Goal: Transaction & Acquisition: Purchase product/service

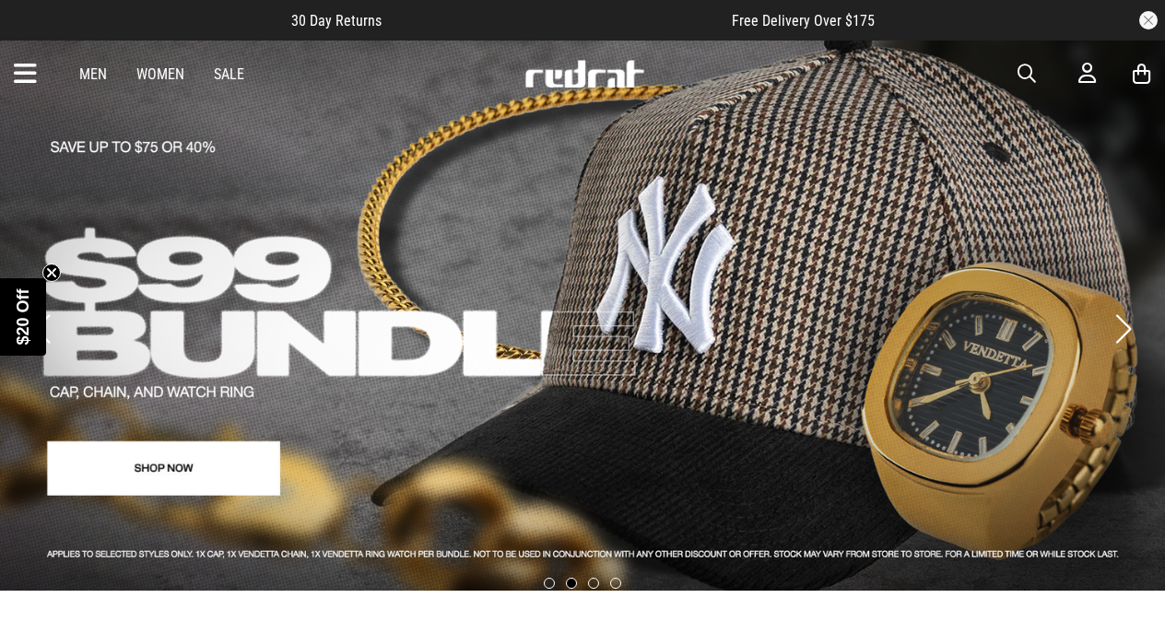
click at [161, 75] on link "Women" at bounding box center [160, 74] width 48 height 18
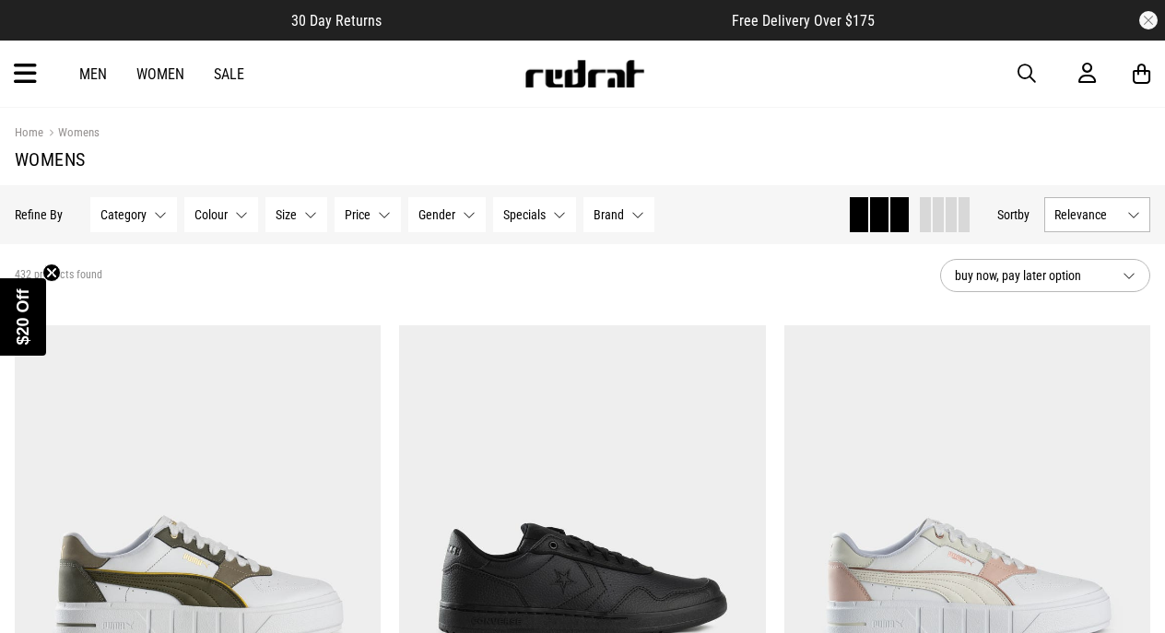
click at [1136, 278] on button "buy now, pay later option" at bounding box center [1045, 275] width 210 height 33
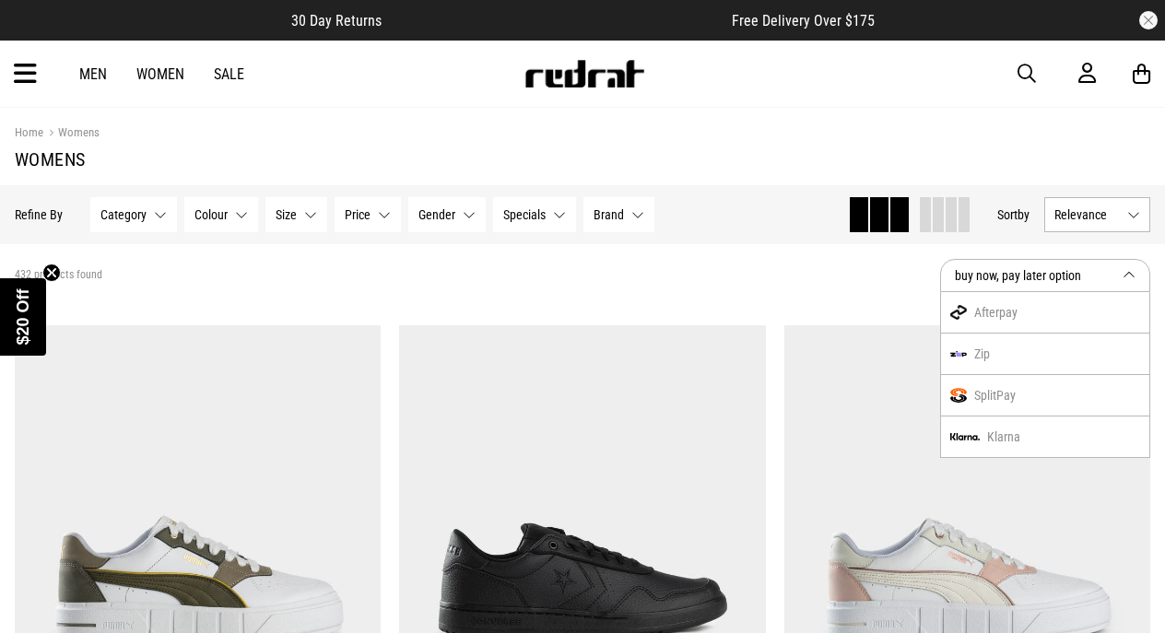
click at [851, 274] on div "432 products found" at bounding box center [470, 275] width 911 height 15
click at [1110, 208] on span "Relevance" at bounding box center [1087, 214] width 65 height 15
click at [1104, 313] on li "Price (Lowest)" at bounding box center [1097, 317] width 104 height 34
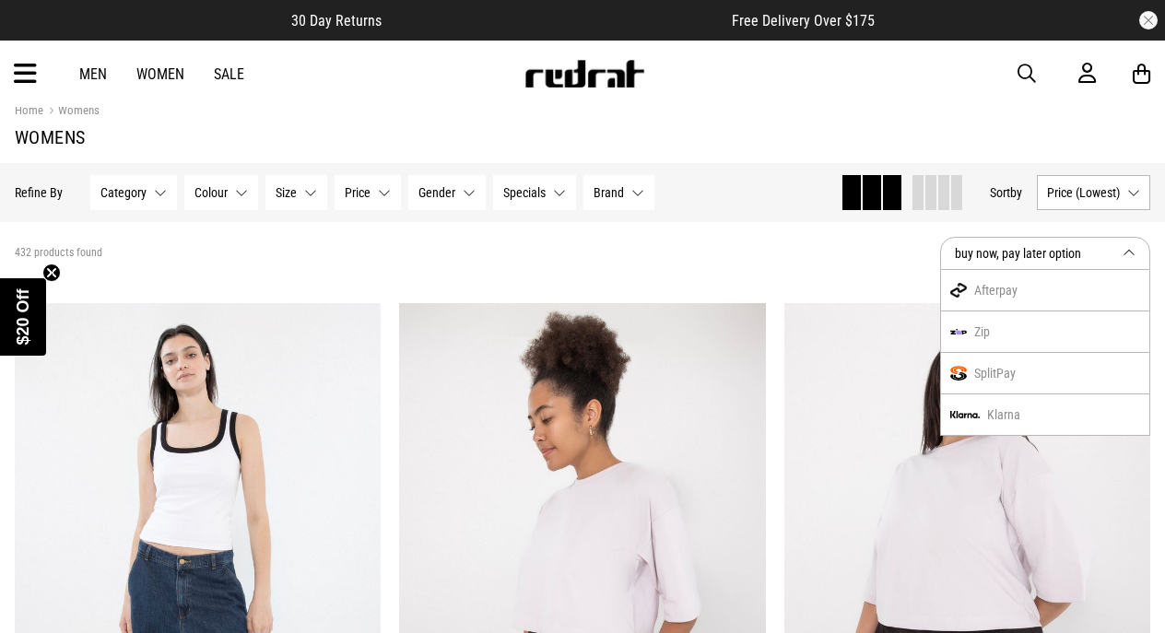
scroll to position [23, 0]
click at [166, 195] on button "Category None selected" at bounding box center [133, 191] width 87 height 35
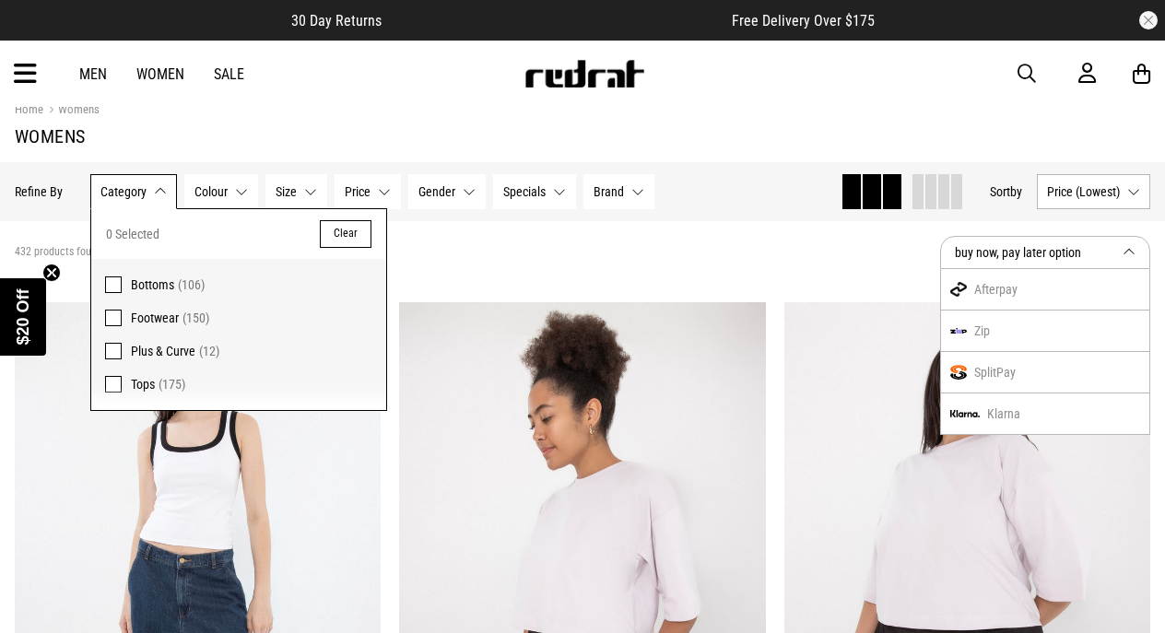
click at [120, 315] on span at bounding box center [113, 318] width 17 height 17
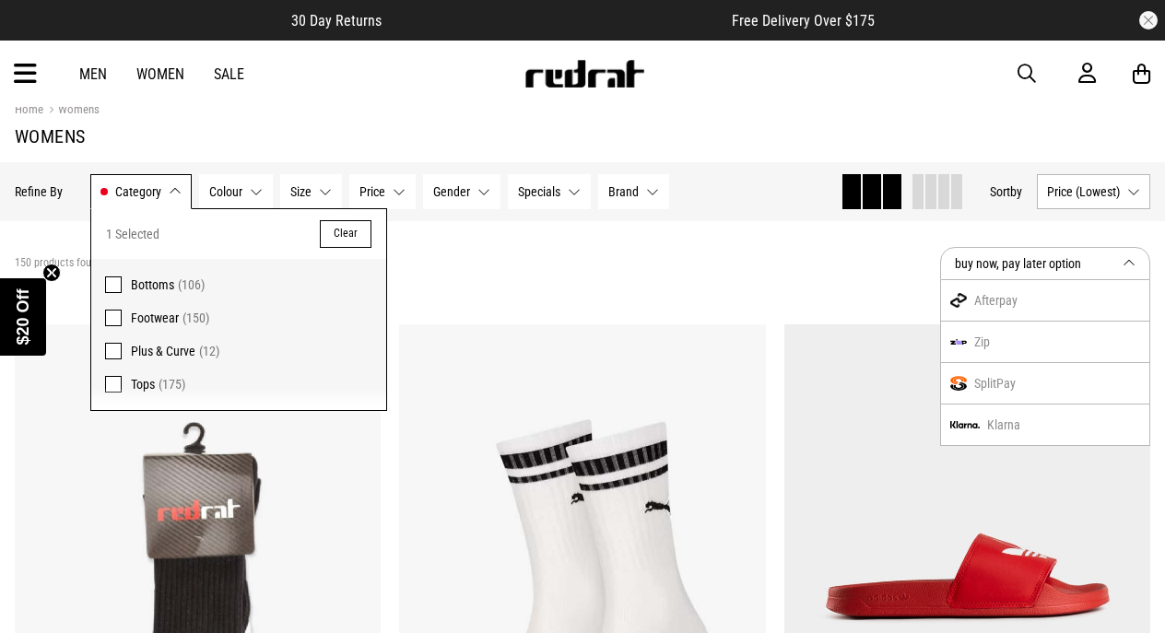
click at [594, 282] on div "150 products found Active Filters Footwear Clear" at bounding box center [470, 263] width 911 height 55
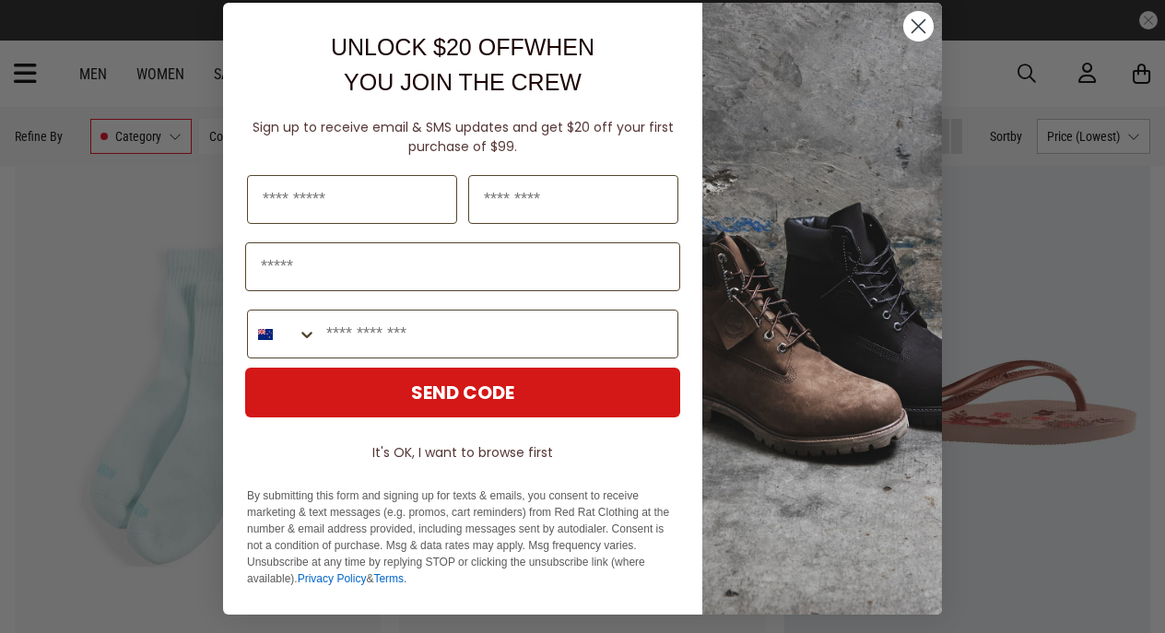
scroll to position [15, 0]
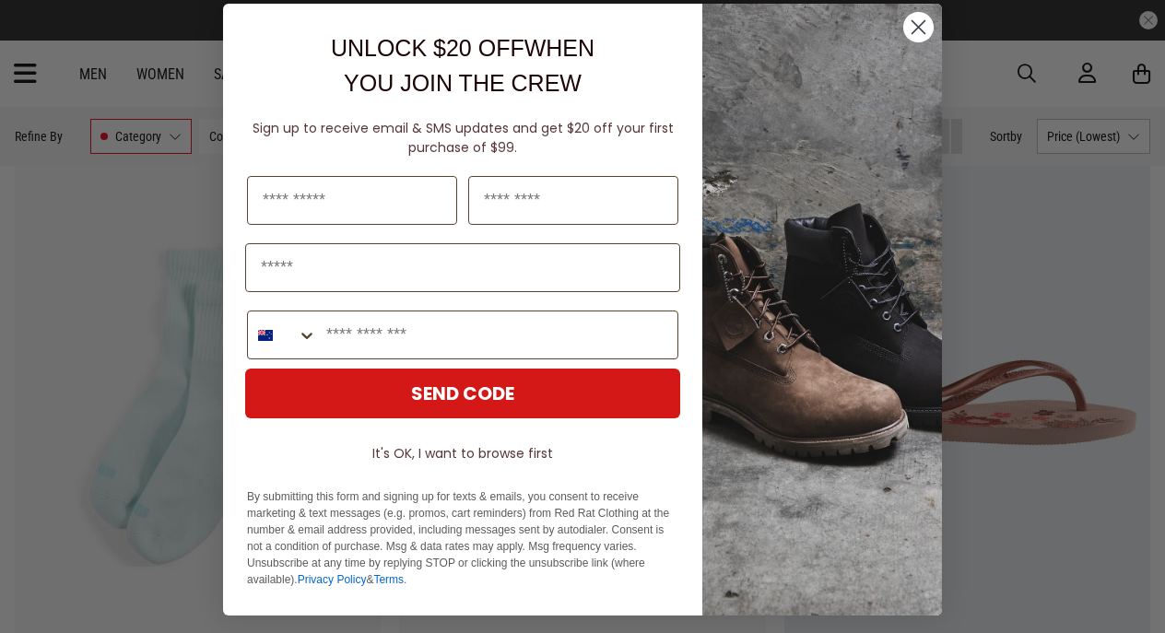
click at [924, 25] on circle "Close dialog" at bounding box center [918, 27] width 30 height 30
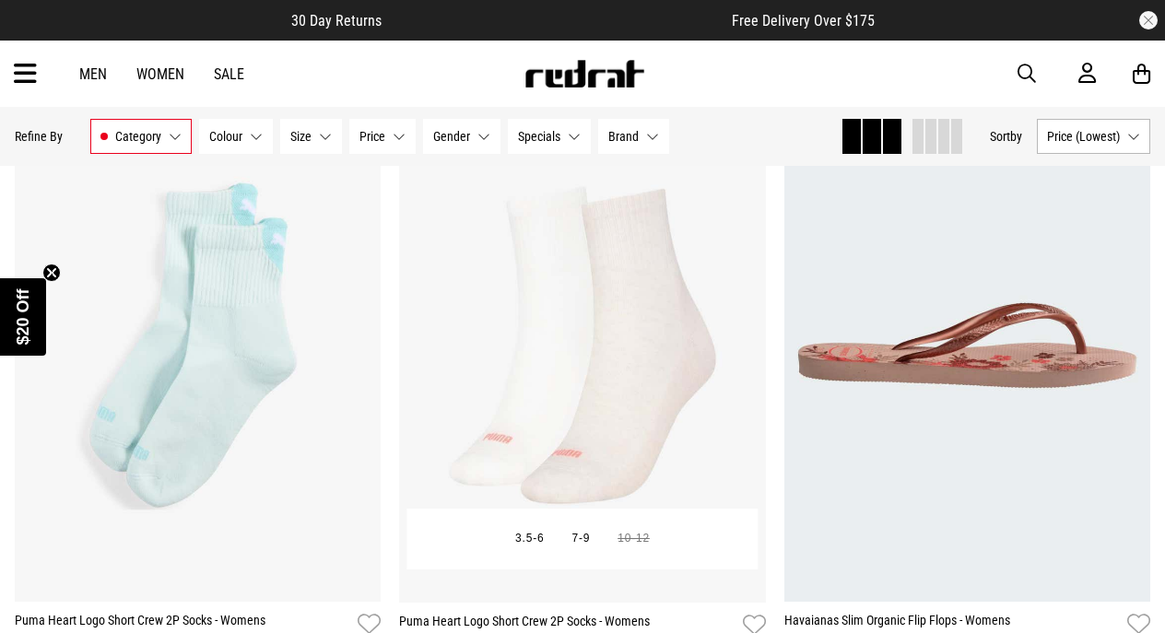
scroll to position [910, 0]
click at [653, 142] on button "Brand None selected" at bounding box center [633, 136] width 71 height 35
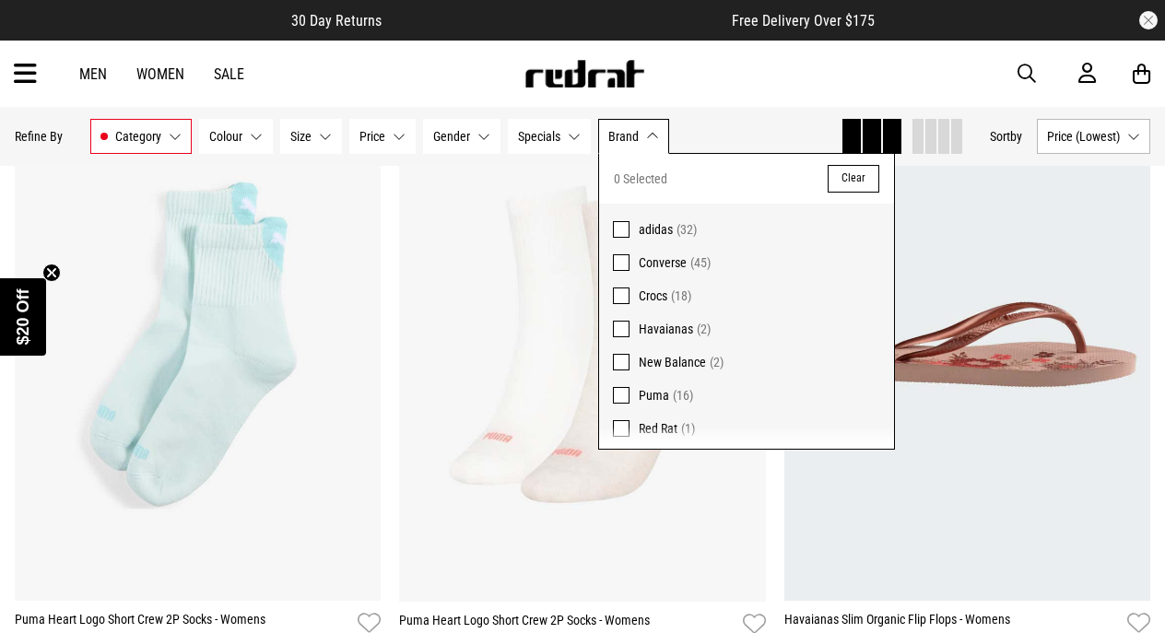
click at [625, 356] on span at bounding box center [621, 362] width 17 height 17
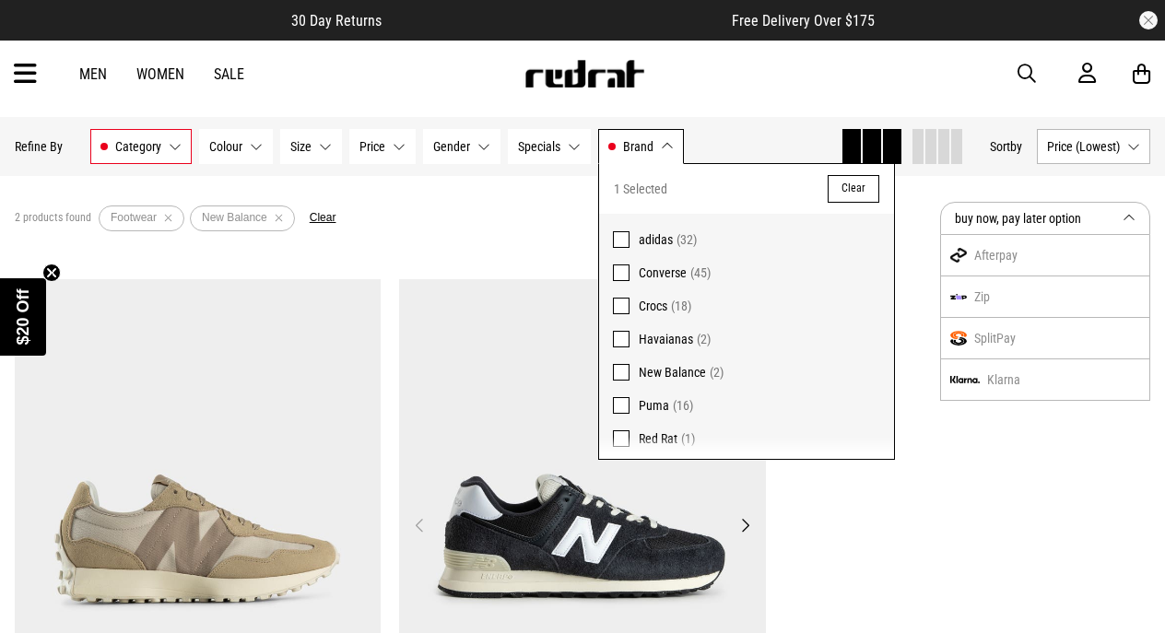
scroll to position [48, 0]
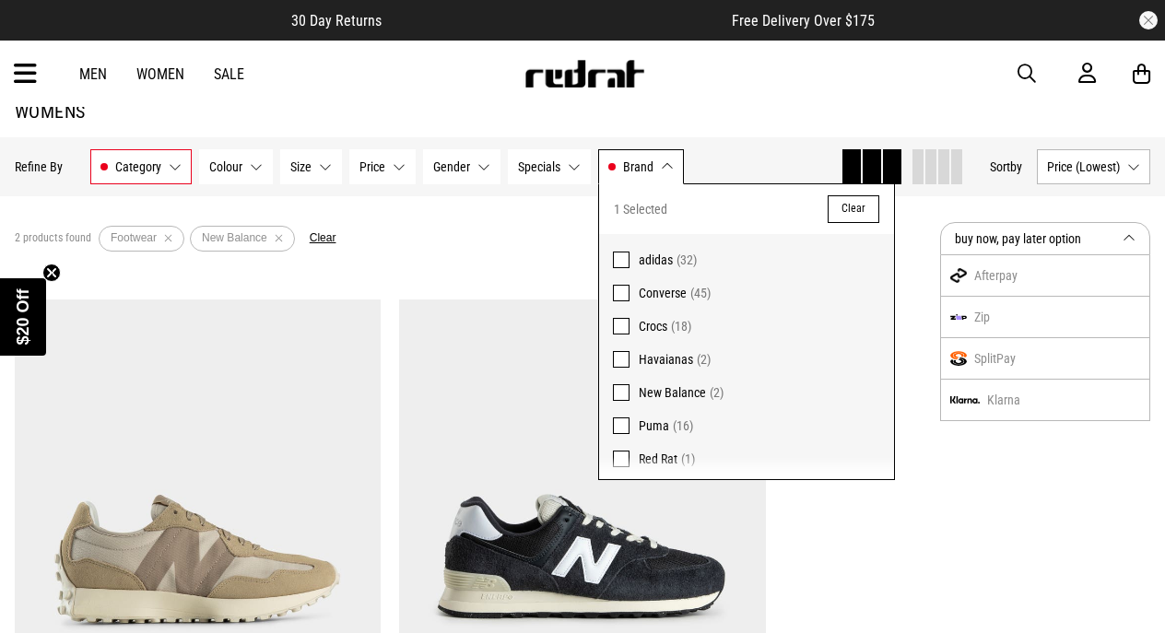
click at [622, 388] on span at bounding box center [621, 392] width 17 height 17
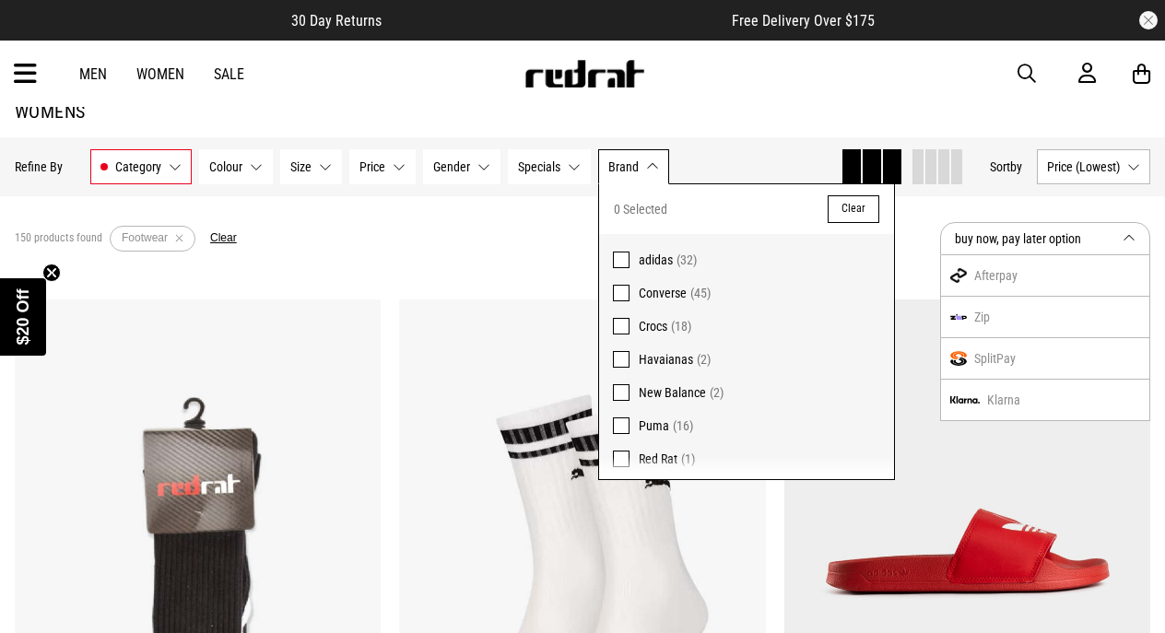
click at [488, 221] on div "150 products found Active Filters Footwear Clear" at bounding box center [470, 238] width 911 height 55
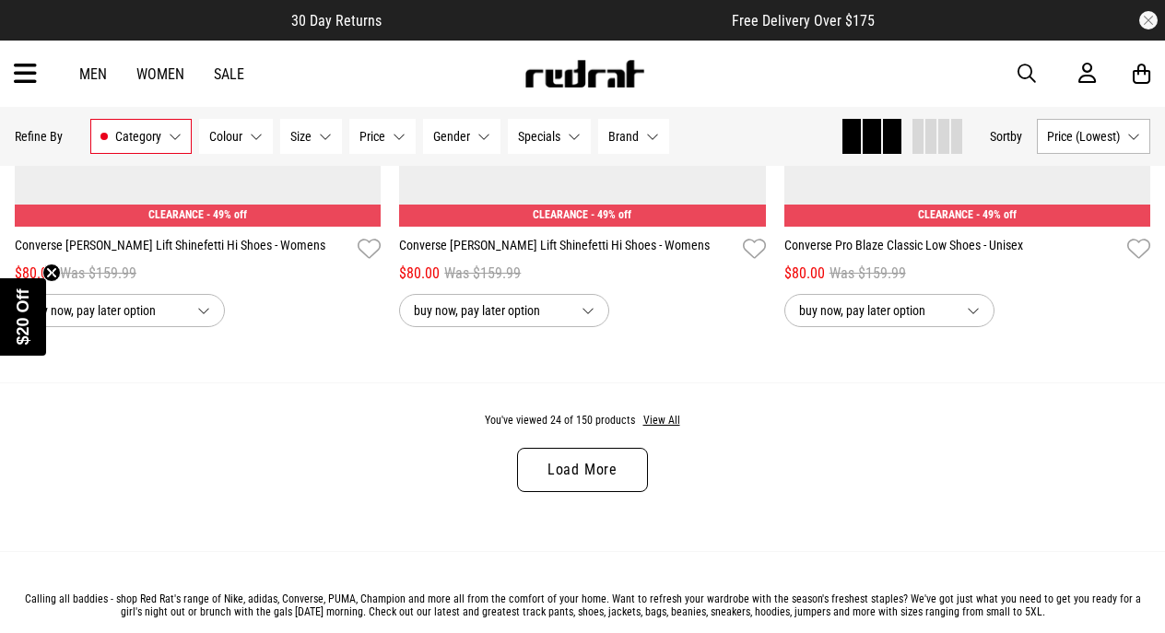
scroll to position [5190, 0]
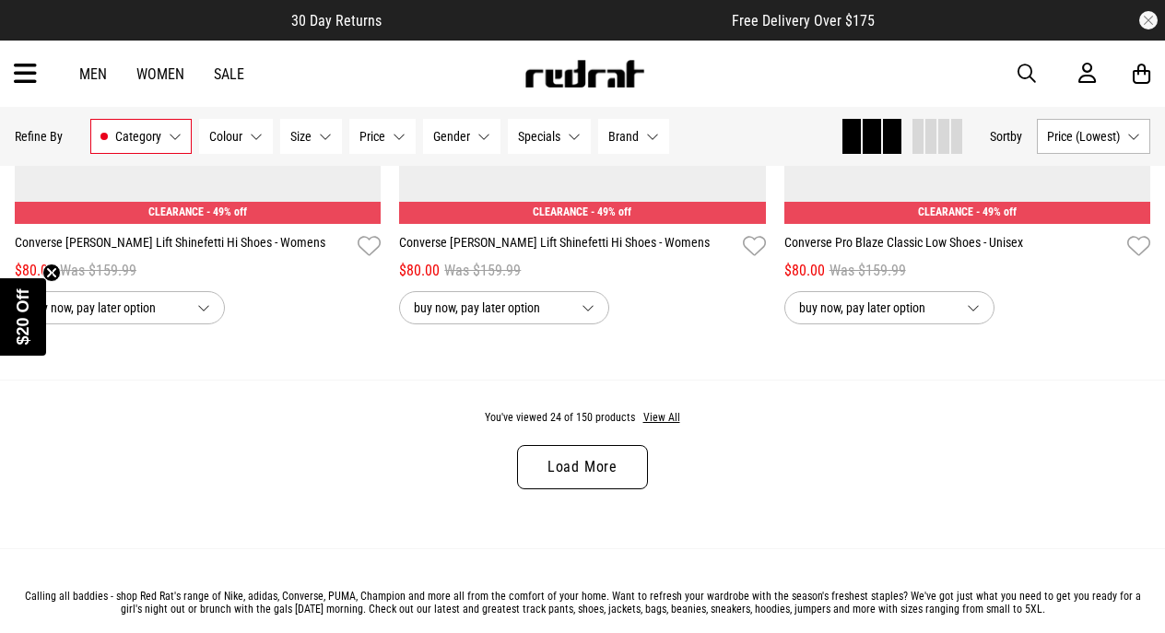
click at [583, 465] on link "Load More" at bounding box center [582, 467] width 131 height 44
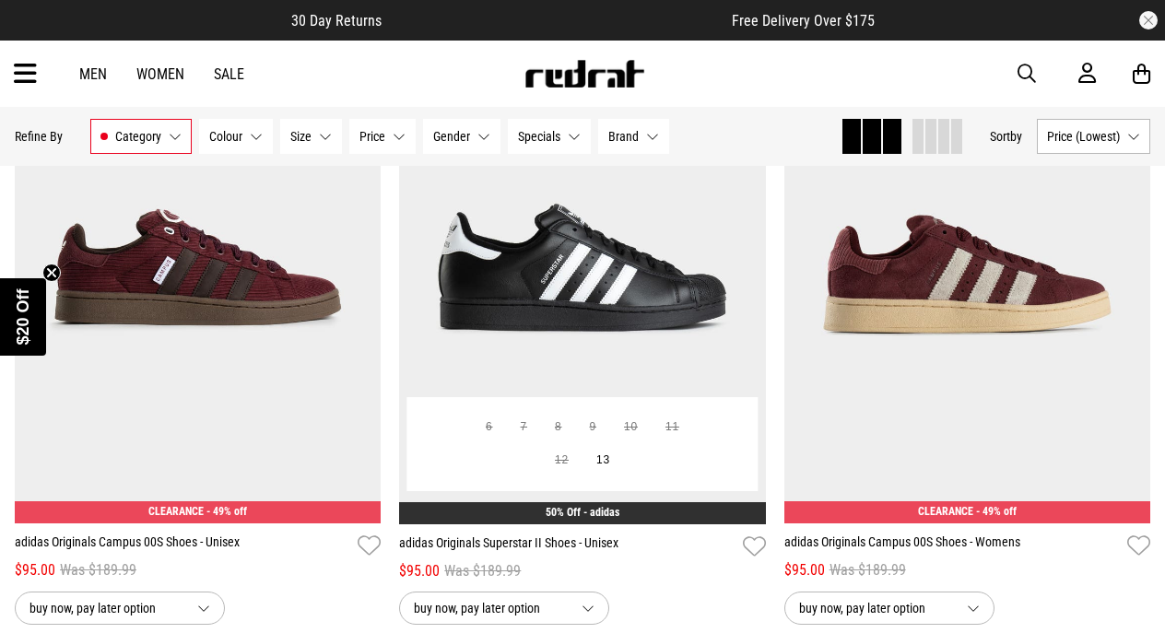
scroll to position [8785, 0]
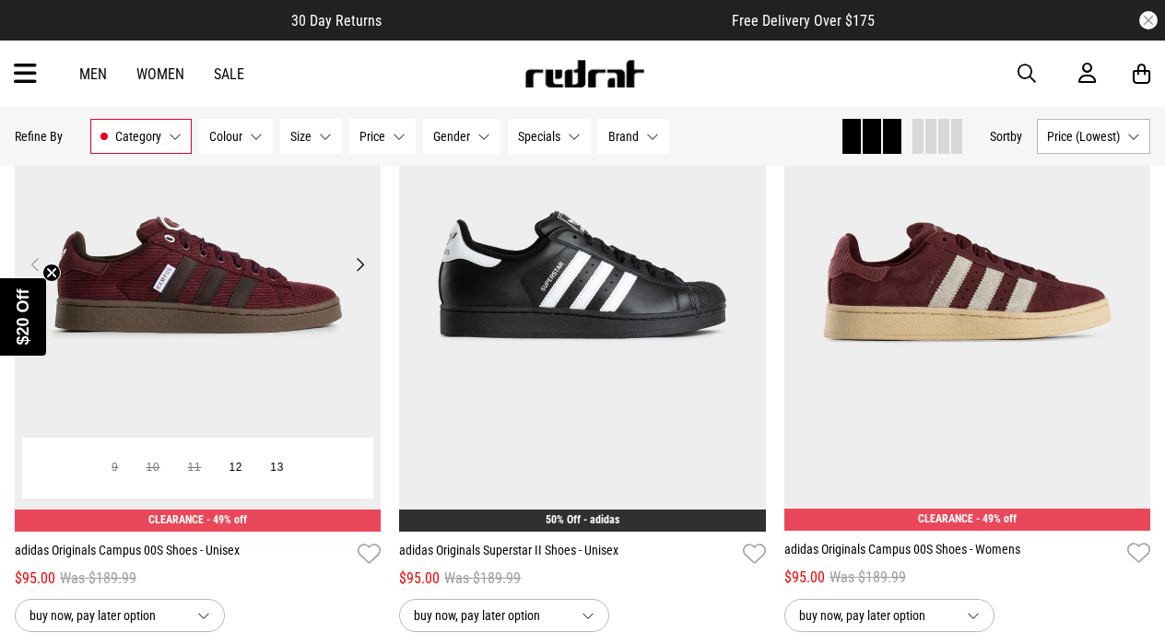
click at [206, 263] on img at bounding box center [198, 275] width 367 height 514
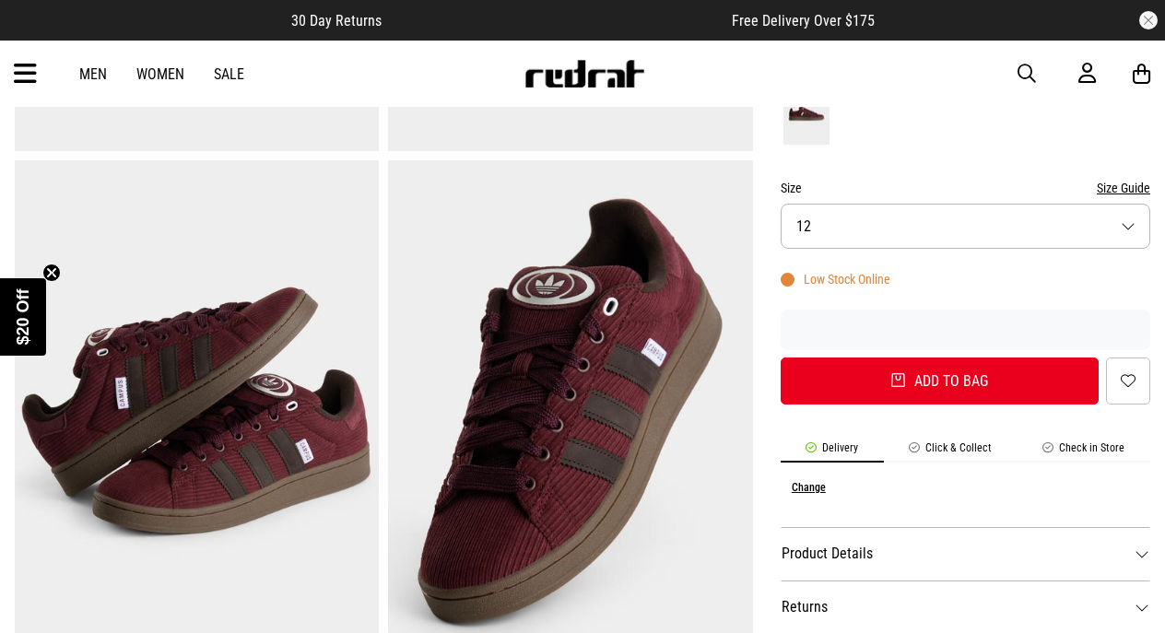
scroll to position [497, 0]
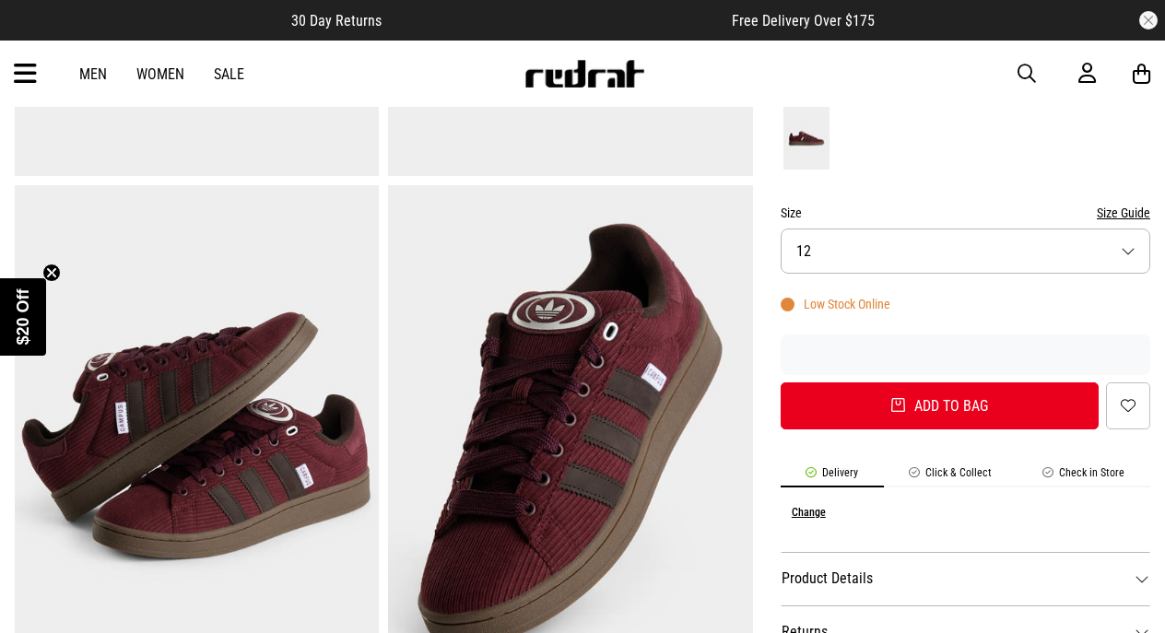
click at [886, 242] on button "Size 12" at bounding box center [966, 251] width 370 height 45
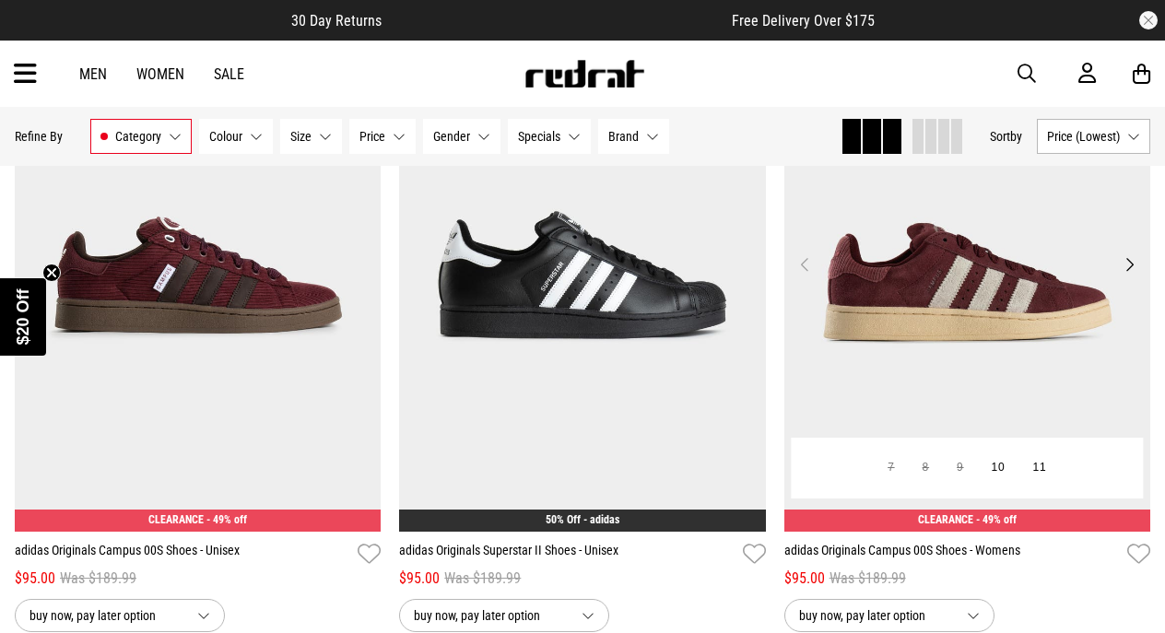
click at [941, 348] on img at bounding box center [968, 275] width 367 height 514
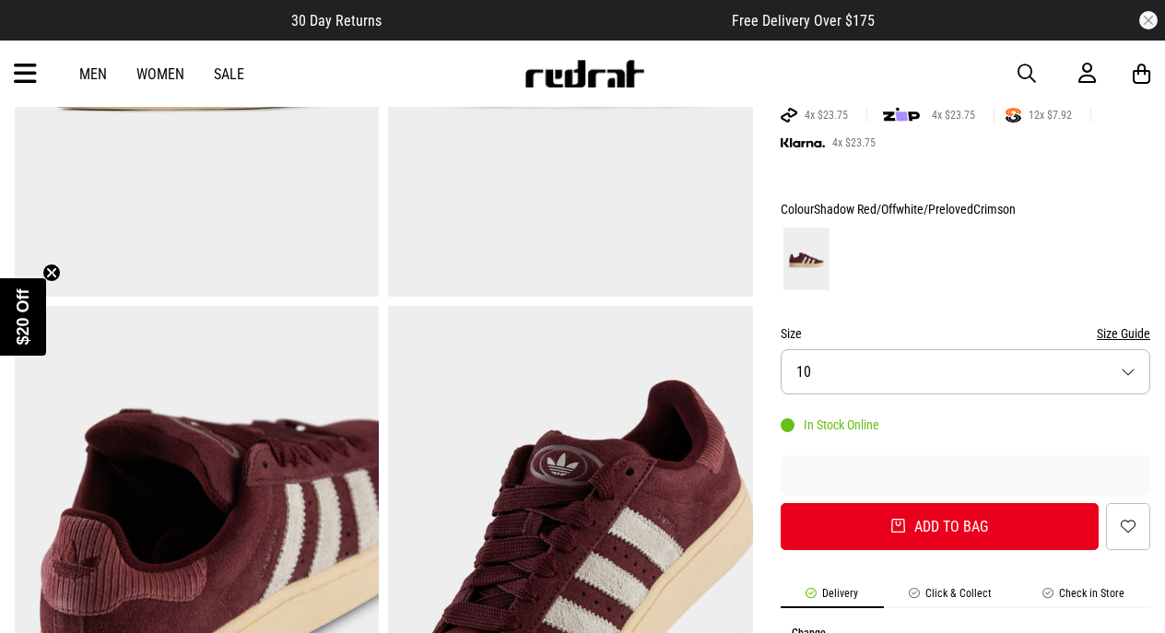
scroll to position [353, 0]
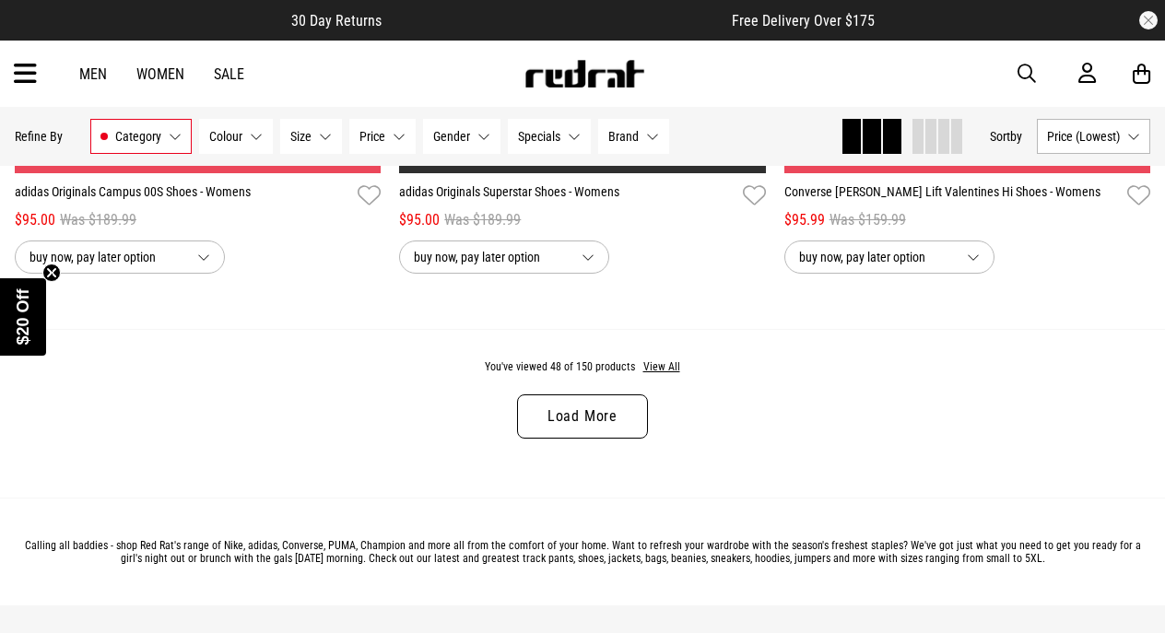
scroll to position [5350, 0]
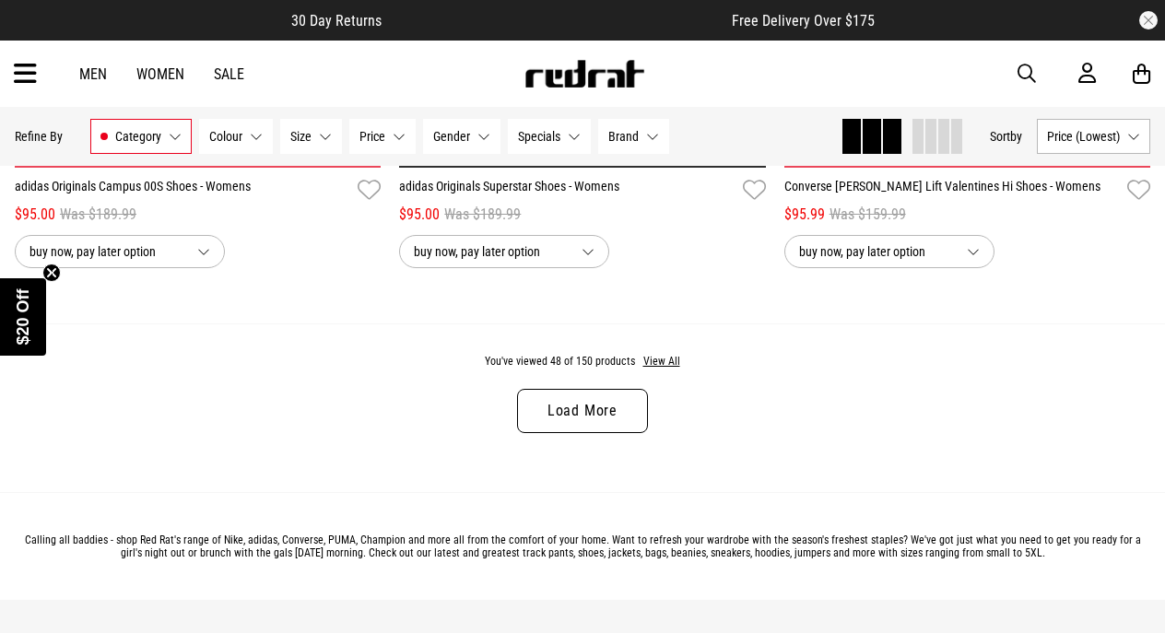
click at [585, 410] on link "Load More" at bounding box center [582, 411] width 131 height 44
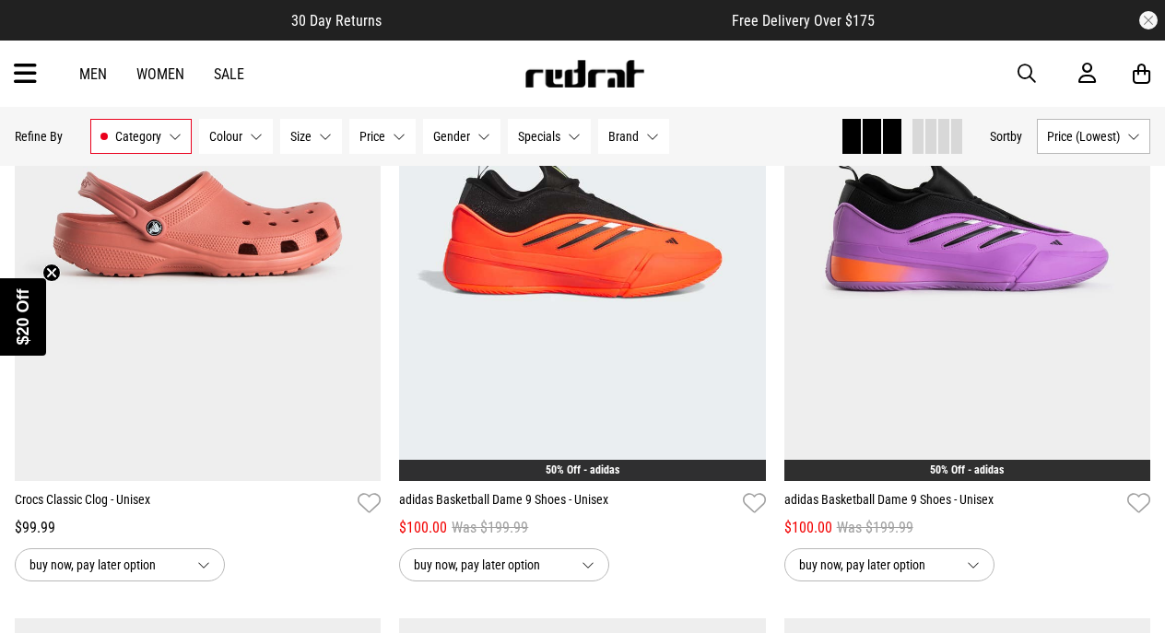
scroll to position [7014, 0]
